Goal: Find specific page/section: Find specific page/section

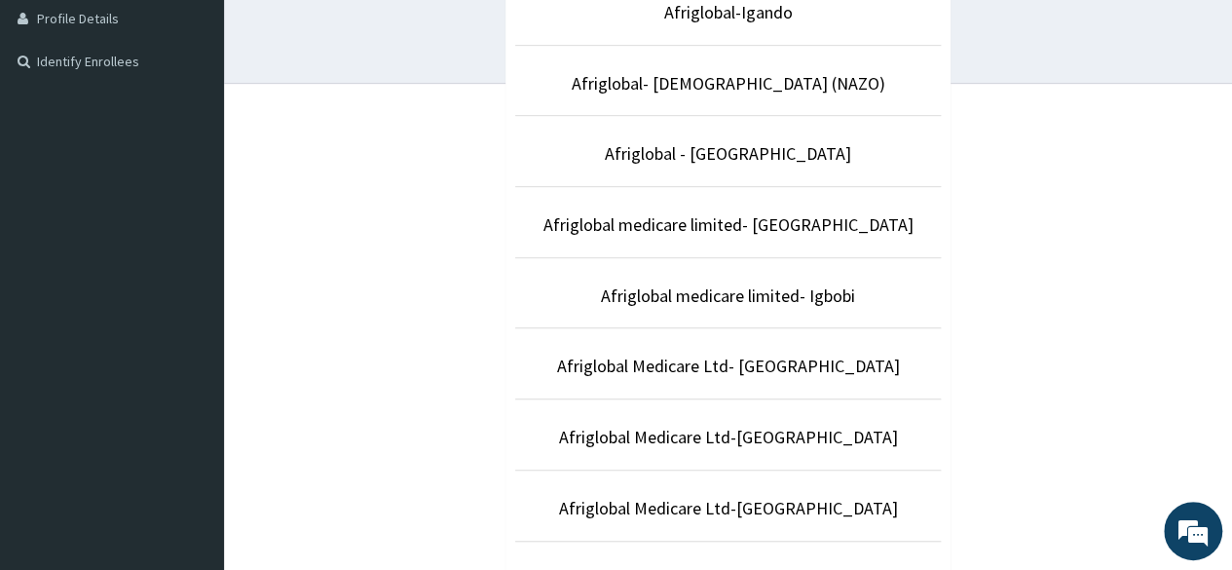
scroll to position [540, 0]
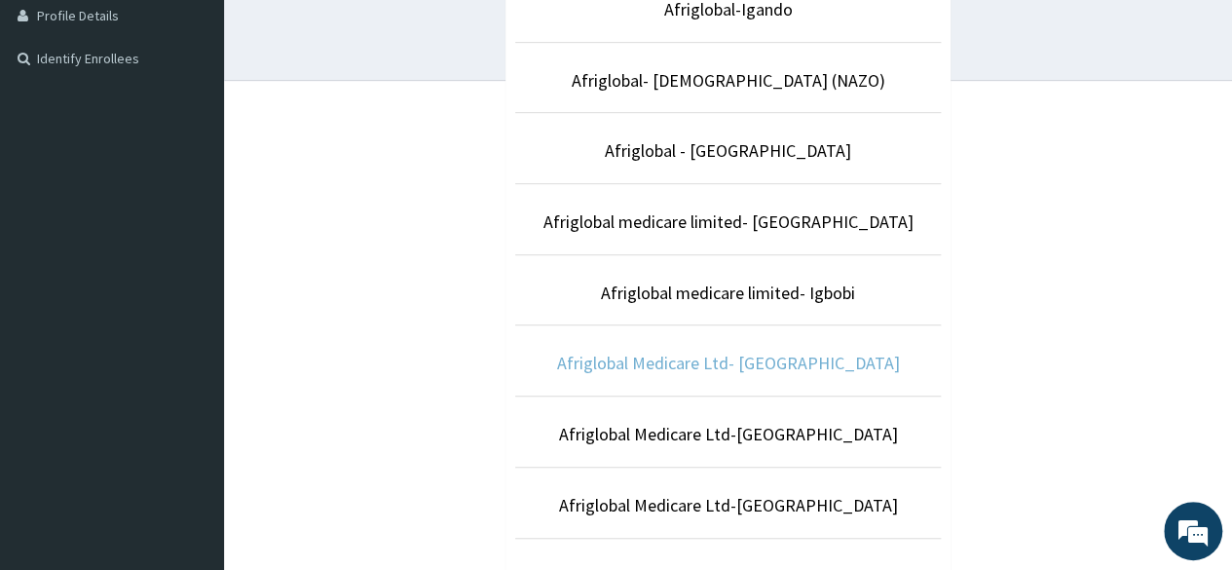
click at [822, 359] on link "Afriglobal Medicare Ltd- [GEOGRAPHIC_DATA]" at bounding box center [728, 363] width 343 height 22
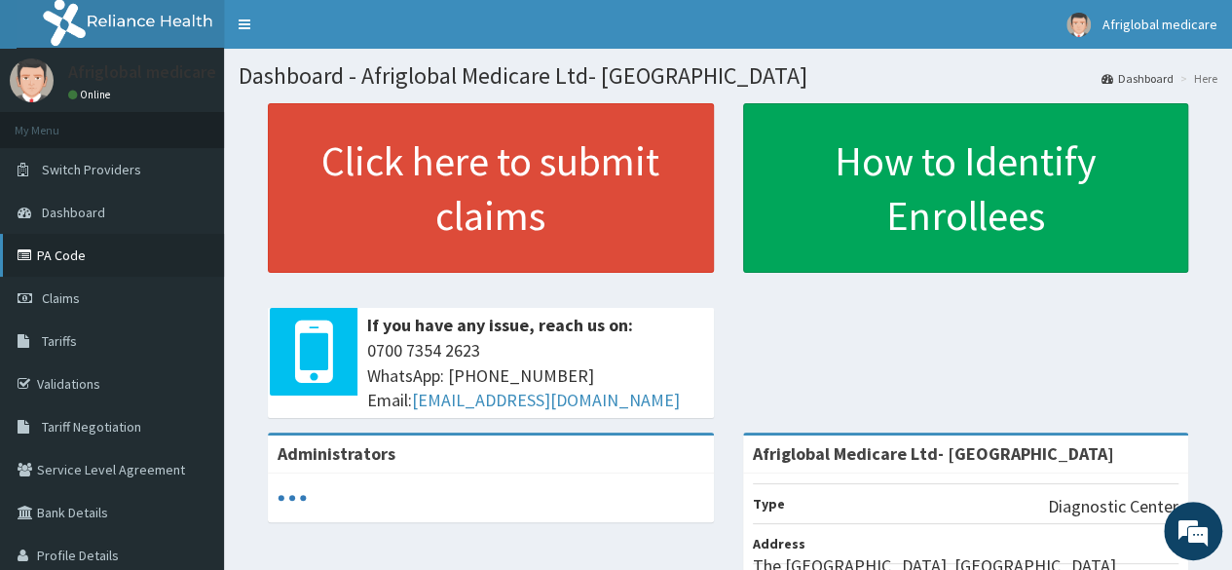
click at [82, 257] on link "PA Code" at bounding box center [112, 255] width 224 height 43
